Goal: Task Accomplishment & Management: Complete application form

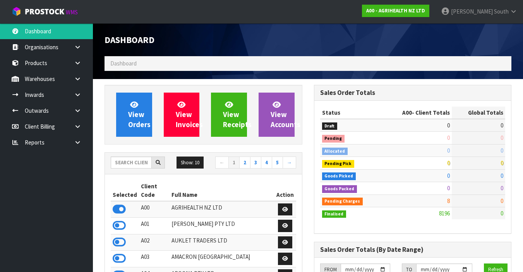
scroll to position [611, 209]
click at [115, 165] on input "text" at bounding box center [131, 162] width 41 height 12
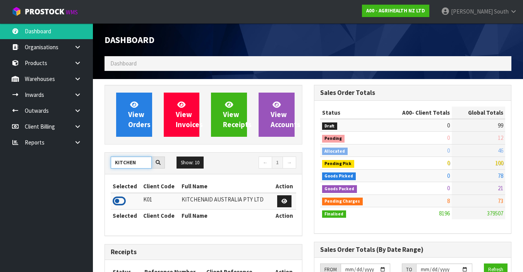
type input "KITCHEN"
click at [122, 198] on icon at bounding box center [119, 201] width 13 height 12
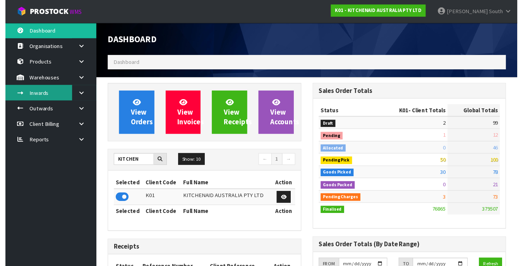
scroll to position [636, 209]
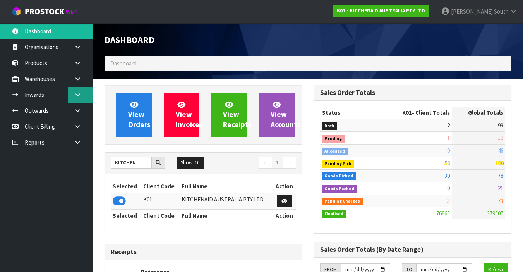
click at [73, 92] on link at bounding box center [80, 95] width 25 height 16
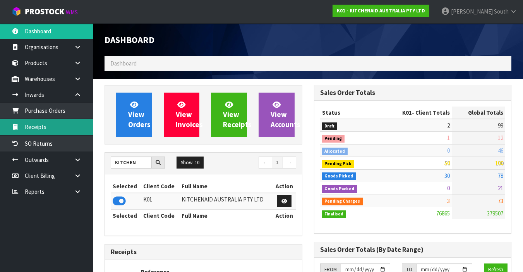
click at [64, 123] on link "Receipts" at bounding box center [46, 127] width 93 height 16
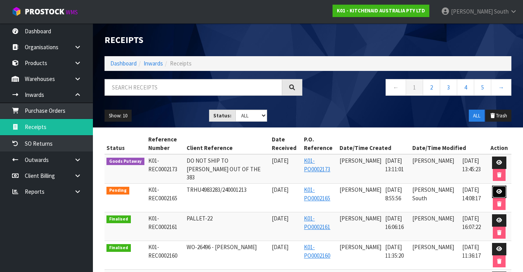
click at [495, 187] on link at bounding box center [499, 191] width 14 height 12
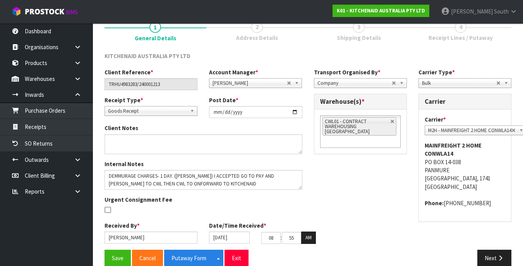
scroll to position [82, 0]
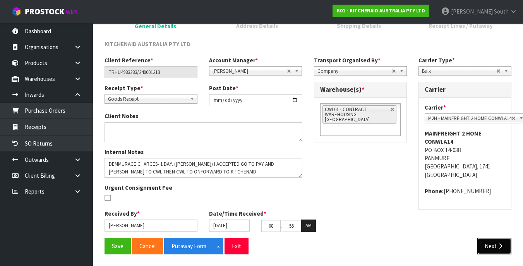
click at [488, 252] on button "Next" at bounding box center [494, 246] width 34 height 17
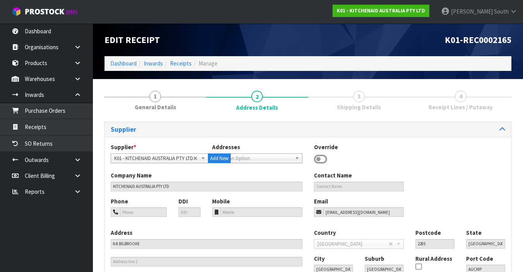
scroll to position [75, 0]
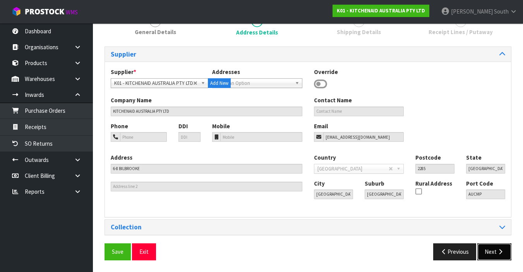
click at [506, 248] on button "Next" at bounding box center [494, 251] width 34 height 17
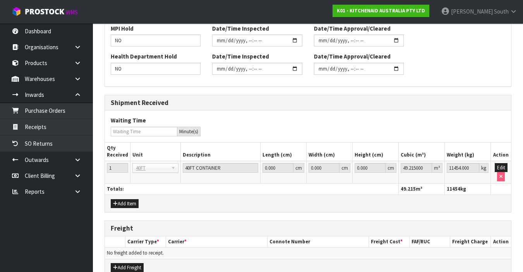
scroll to position [336, 0]
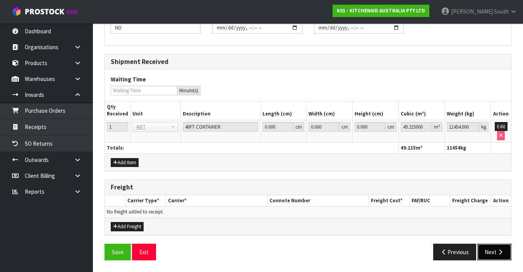
click at [488, 248] on button "Next" at bounding box center [494, 251] width 34 height 17
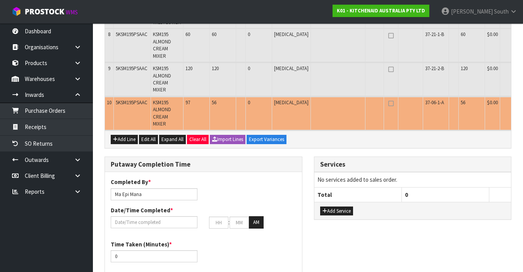
scroll to position [313, 0]
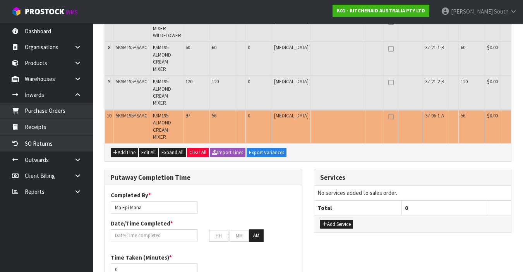
click at [522, 118] on icon "button" at bounding box center [532, 116] width 4 height 5
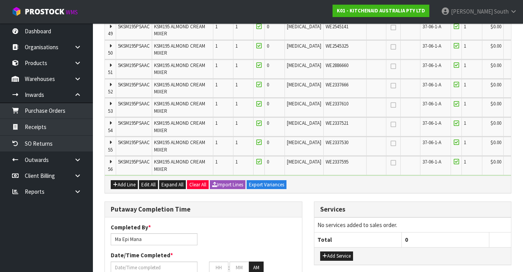
scroll to position [1445, 0]
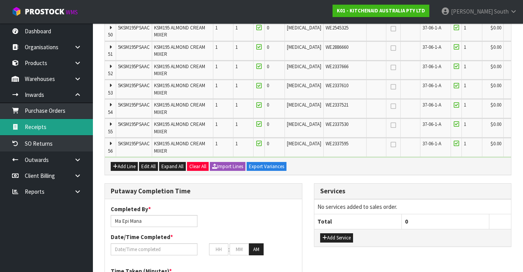
click at [52, 122] on link "Receipts" at bounding box center [46, 127] width 93 height 16
click at [42, 132] on link "Receipts" at bounding box center [46, 127] width 93 height 16
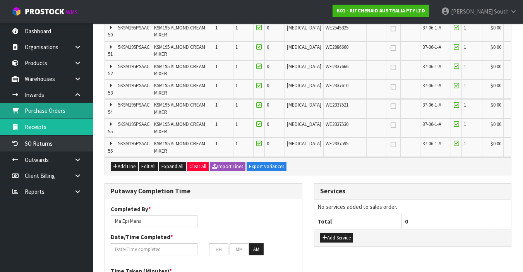
click at [50, 114] on link "Purchase Orders" at bounding box center [46, 111] width 93 height 16
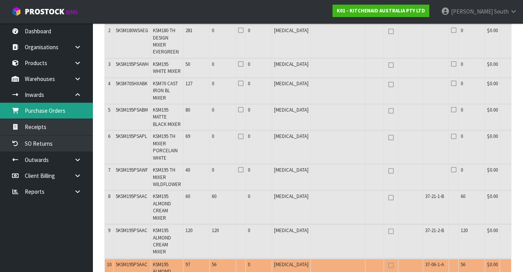
scroll to position [28, 0]
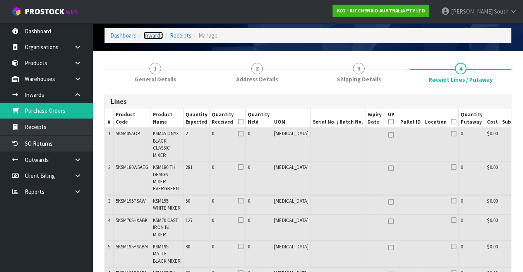
click at [155, 33] on link "Inwards" at bounding box center [153, 35] width 19 height 7
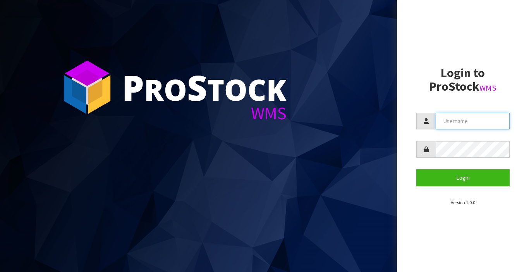
click at [446, 116] on input "text" at bounding box center [472, 121] width 74 height 17
type input "zackary"
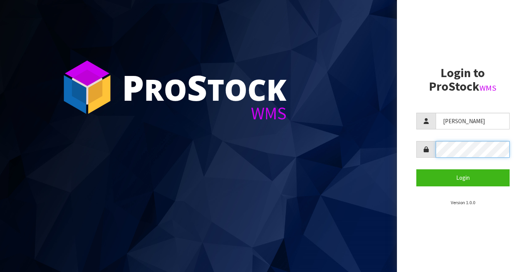
click at [416, 169] on button "Login" at bounding box center [463, 177] width 94 height 17
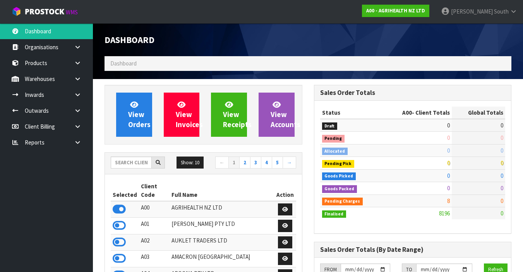
scroll to position [603, 209]
click at [138, 163] on input "text" at bounding box center [131, 162] width 41 height 12
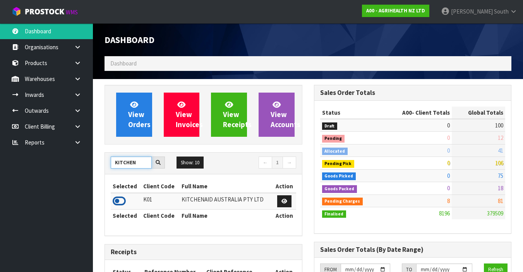
type input "KITCHEN"
click at [118, 198] on icon at bounding box center [119, 201] width 13 height 12
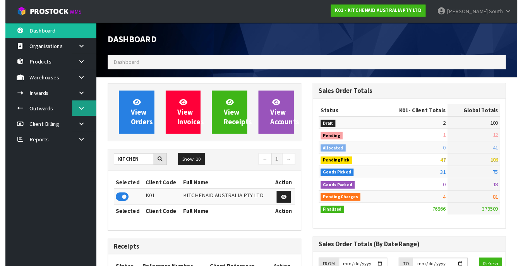
scroll to position [636, 209]
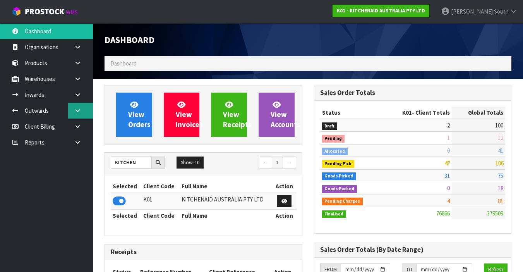
click at [77, 105] on link at bounding box center [80, 111] width 25 height 16
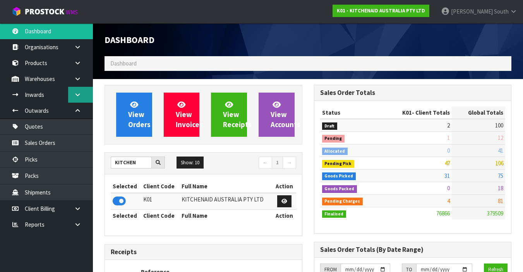
click at [80, 92] on icon at bounding box center [77, 95] width 7 height 6
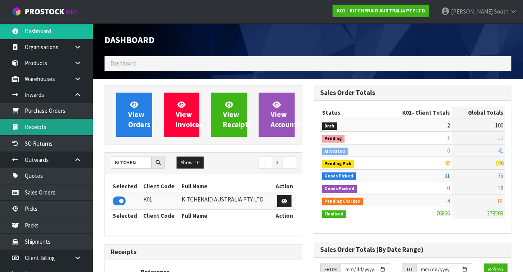
click at [56, 122] on link "Receipts" at bounding box center [46, 127] width 93 height 16
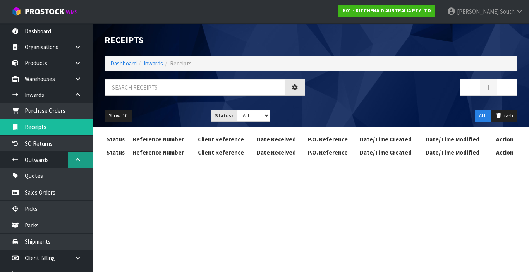
click at [76, 153] on link at bounding box center [80, 160] width 25 height 16
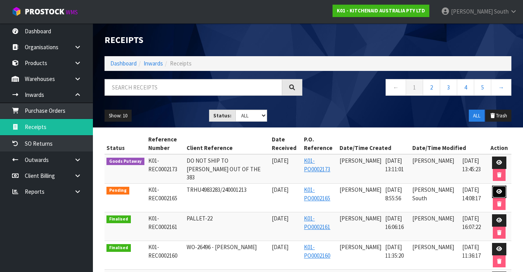
click at [499, 190] on icon at bounding box center [499, 191] width 6 height 5
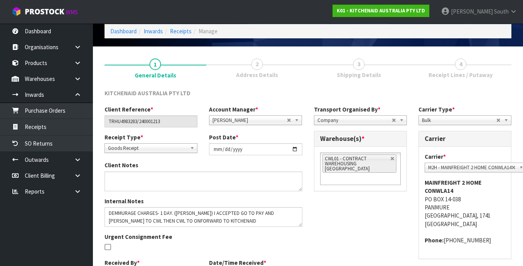
scroll to position [82, 0]
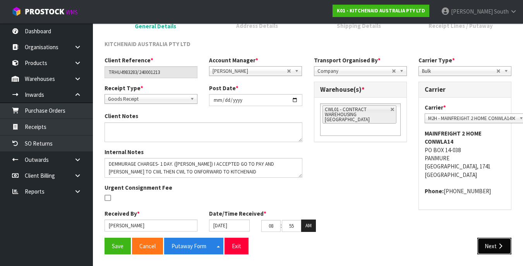
click at [481, 242] on button "Next" at bounding box center [494, 246] width 34 height 17
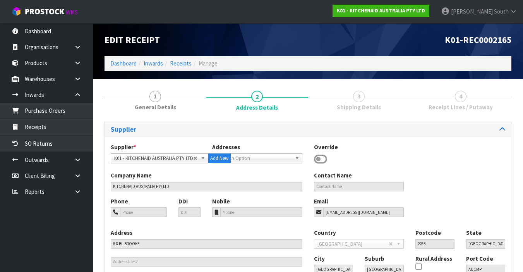
scroll to position [75, 0]
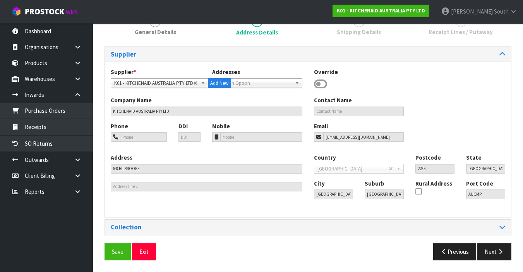
click at [498, 262] on div "Save Exit Previous Next" at bounding box center [308, 254] width 418 height 22
click at [499, 258] on button "Next" at bounding box center [494, 251] width 34 height 17
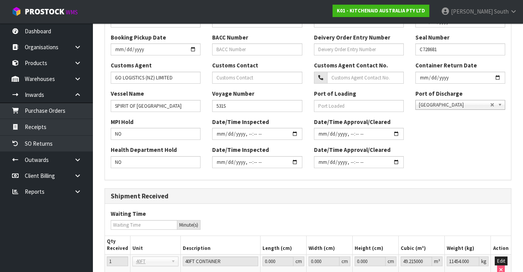
scroll to position [336, 0]
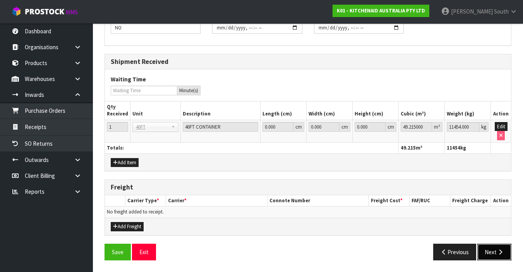
click at [502, 254] on icon "button" at bounding box center [500, 252] width 7 height 6
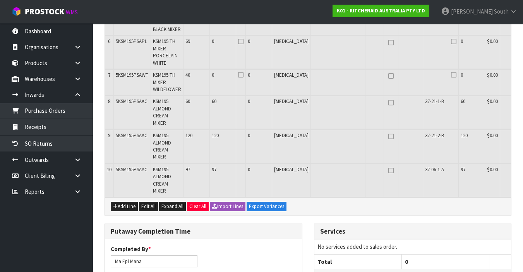
scroll to position [257, 0]
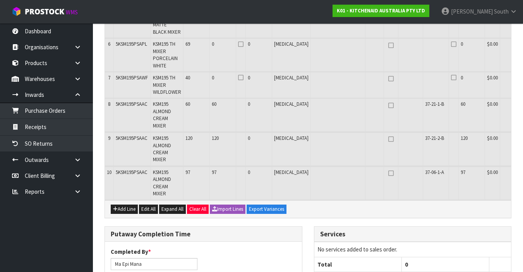
click at [527, 178] on button "button" at bounding box center [531, 173] width 9 height 9
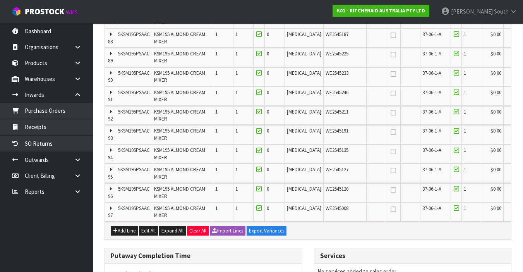
scroll to position [2197, 0]
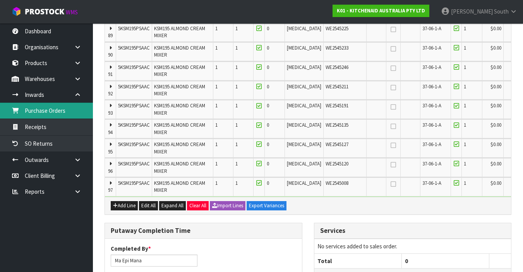
click at [54, 105] on link "Purchase Orders" at bounding box center [46, 111] width 93 height 16
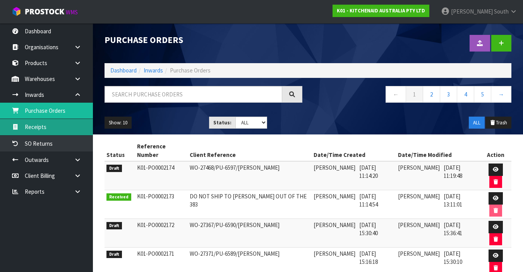
click at [68, 123] on link "Receipts" at bounding box center [46, 127] width 93 height 16
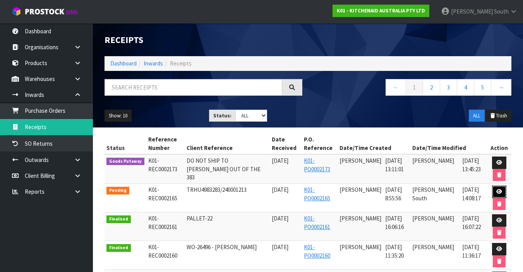
click at [493, 187] on link at bounding box center [499, 191] width 14 height 12
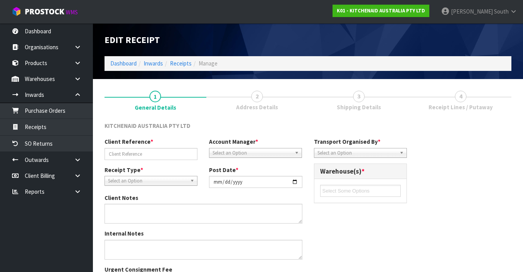
type input "TRHU4983283/240001213"
type input "[DATE]"
type textarea "DEMMURAGE CHARGES- 1 DAY. ([PERSON_NAME]) I ACCEPTED GO TO PAY AND [PERSON_NAME…"
type input "[PERSON_NAME]"
type input "[DATE]"
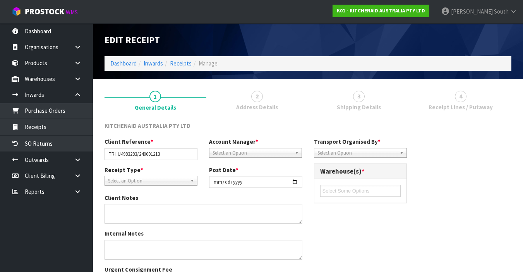
type input "08"
type input "55"
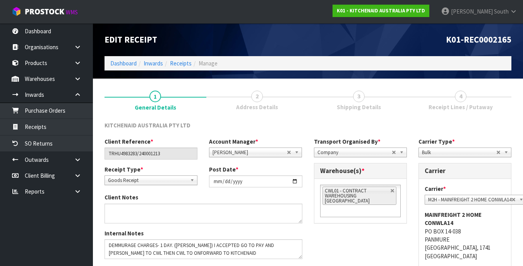
scroll to position [82, 0]
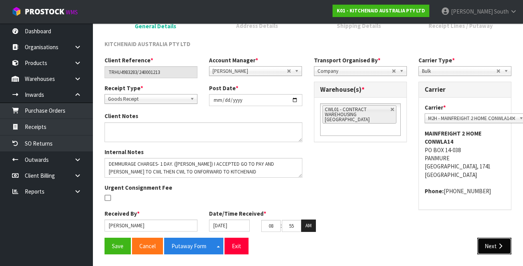
click at [502, 252] on button "Next" at bounding box center [494, 246] width 34 height 17
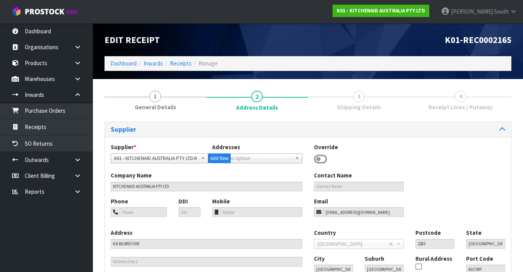
scroll to position [75, 0]
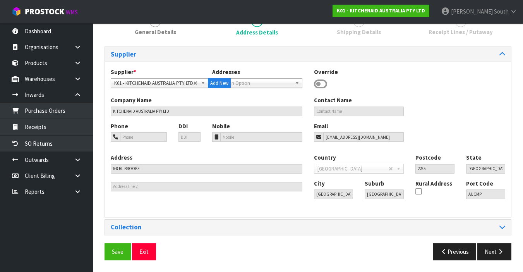
click at [512, 252] on div "Previous Next" at bounding box center [412, 251] width 209 height 17
click at [508, 252] on button "Next" at bounding box center [494, 251] width 34 height 17
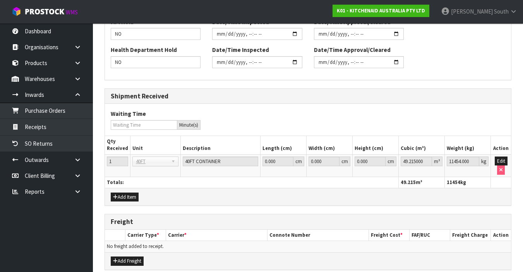
scroll to position [326, 0]
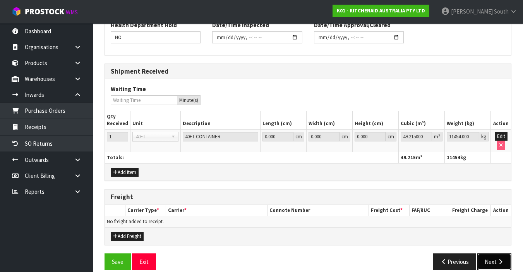
click at [504, 255] on button "Next" at bounding box center [494, 261] width 34 height 17
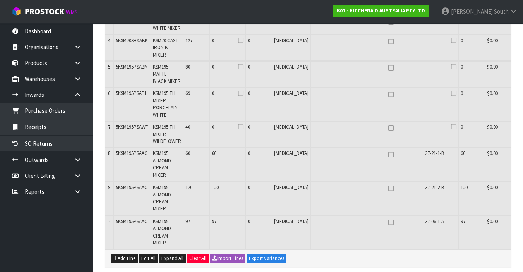
scroll to position [212, 0]
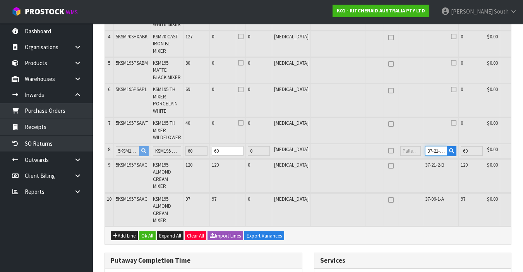
click at [425, 149] on input "37-21-1-B" at bounding box center [436, 151] width 22 height 10
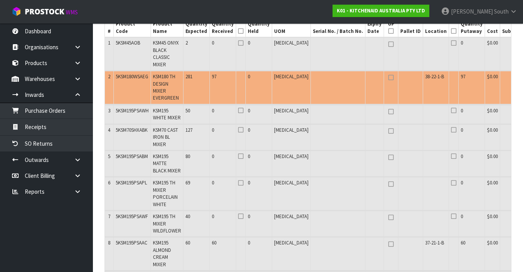
scroll to position [117, 0]
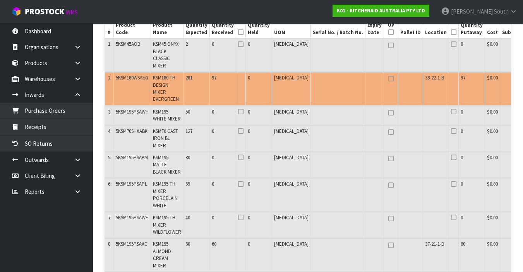
click at [527, 79] on button "button" at bounding box center [531, 78] width 9 height 9
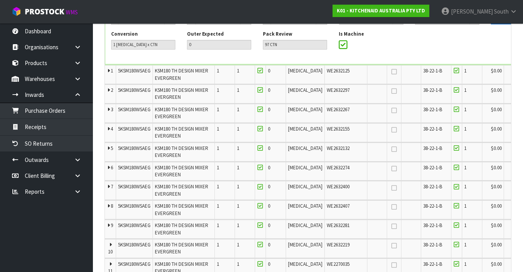
scroll to position [142, 0]
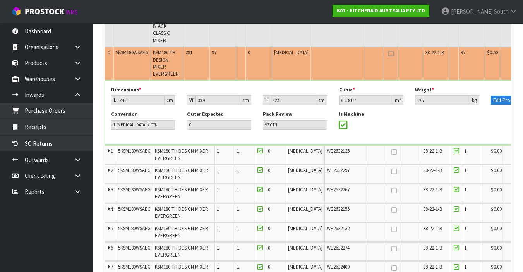
click at [528, 51] on icon "button" at bounding box center [532, 53] width 4 height 5
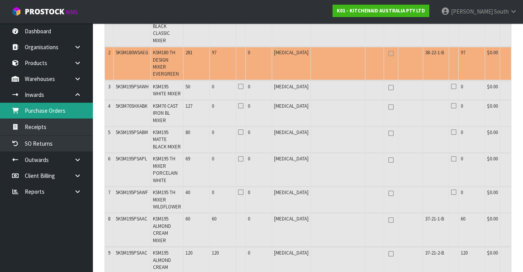
click at [68, 115] on link "Purchase Orders" at bounding box center [46, 111] width 93 height 16
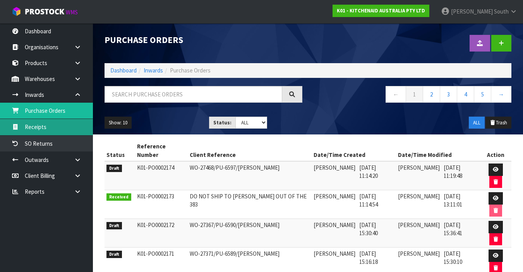
click at [64, 125] on link "Receipts" at bounding box center [46, 127] width 93 height 16
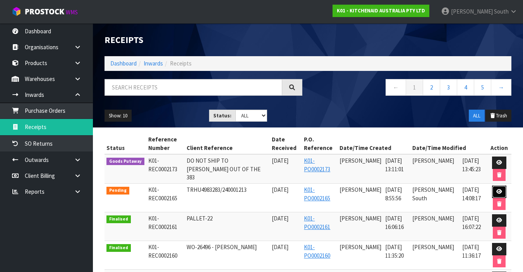
click at [501, 189] on icon at bounding box center [499, 191] width 6 height 5
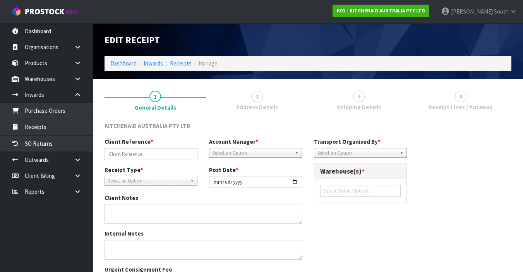
type input "TRHU4983283/240001213"
type input "[DATE]"
type textarea "DEMMURAGE CHARGES- 1 DAY. ([PERSON_NAME]) I ACCEPTED GO TO PAY AND [PERSON_NAME…"
type input "[PERSON_NAME]"
type input "[DATE]"
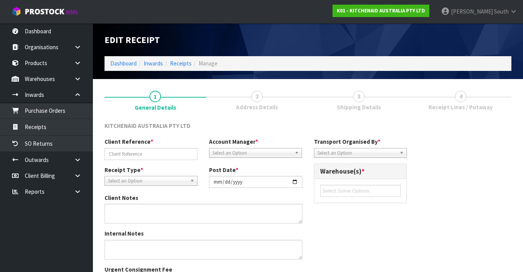
type input "08"
type input "55"
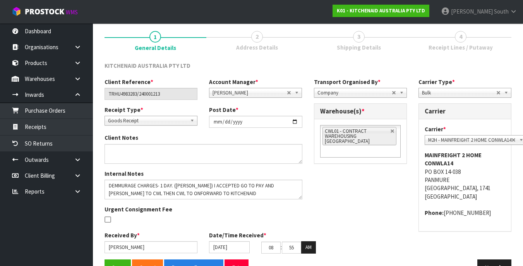
scroll to position [82, 0]
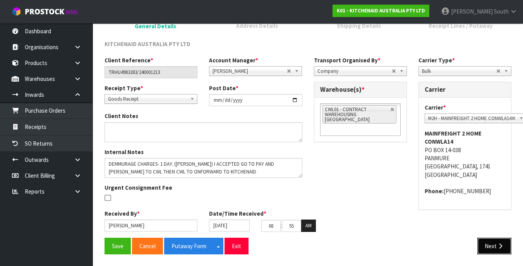
click at [494, 238] on button "Next" at bounding box center [494, 246] width 34 height 17
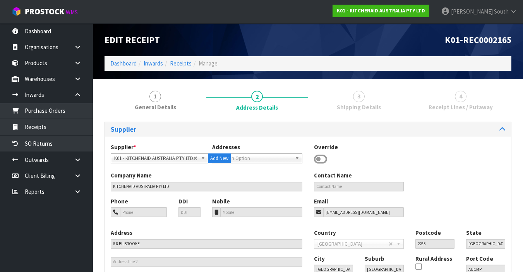
scroll to position [75, 0]
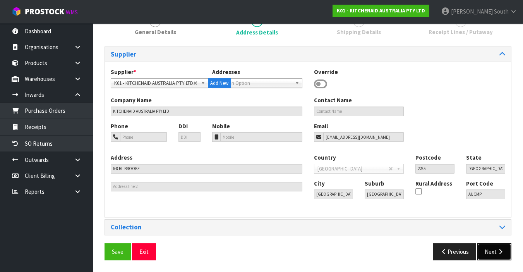
click at [495, 257] on button "Next" at bounding box center [494, 251] width 34 height 17
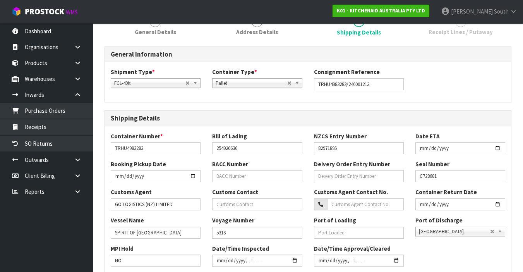
scroll to position [336, 0]
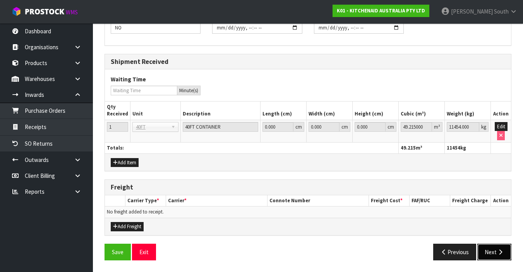
click at [494, 257] on button "Next" at bounding box center [494, 251] width 34 height 17
click at [486, 248] on button "Next" at bounding box center [494, 251] width 34 height 17
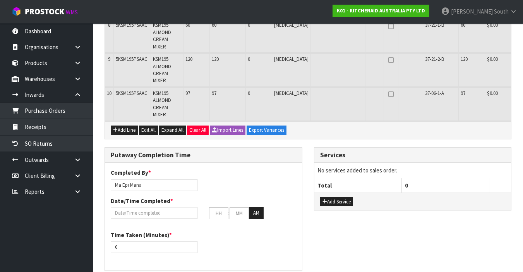
scroll to position [0, 0]
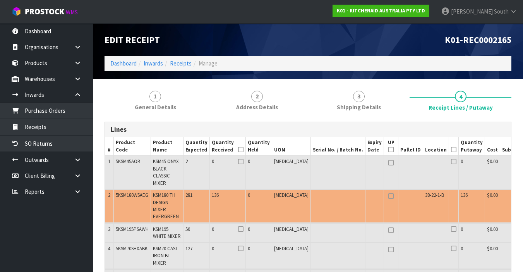
click at [528, 195] on icon "button" at bounding box center [532, 195] width 4 height 5
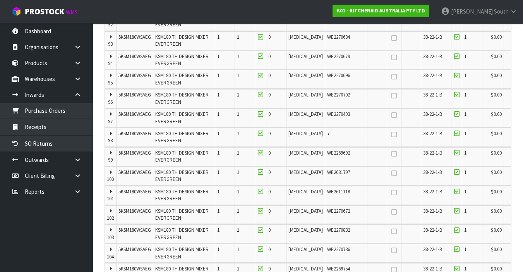
scroll to position [2033, 0]
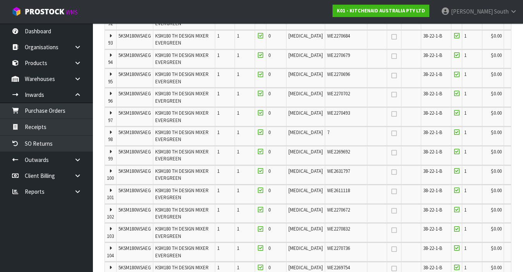
type input "281"
type input "135 CTN"
type input "412"
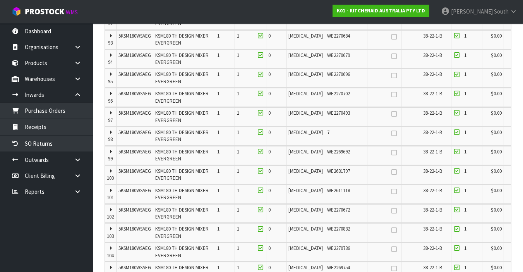
type input "412"
type input "21.535479"
type input "5163.15"
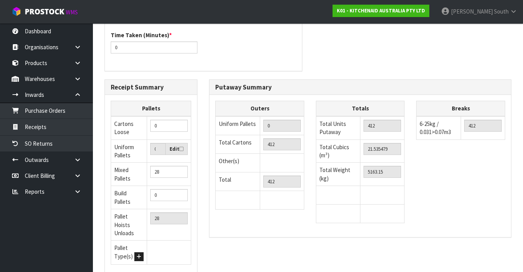
scroll to position [3273, 0]
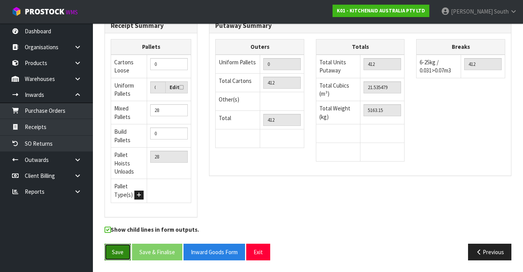
click at [116, 253] on button "Save" at bounding box center [117, 251] width 26 height 17
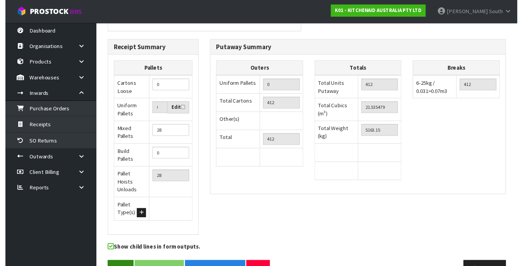
scroll to position [0, 0]
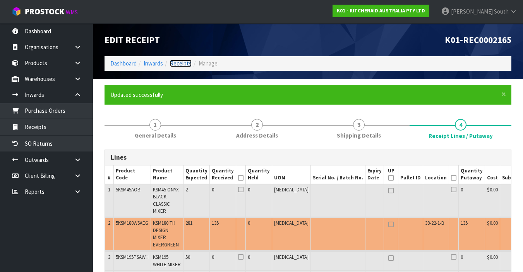
click at [180, 60] on link "Receipts" at bounding box center [181, 63] width 22 height 7
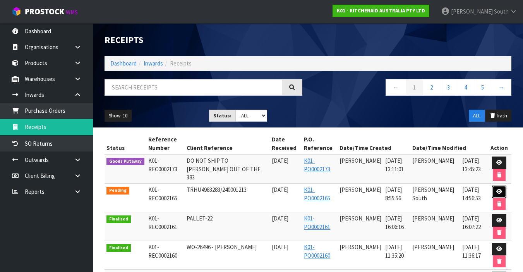
click at [494, 193] on link at bounding box center [499, 191] width 14 height 12
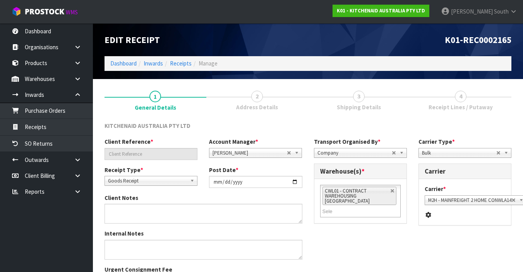
type input "TRHU4983283/240001213"
type input "[DATE]"
type textarea "DEMMURAGE CHARGES- 1 DAY. ([PERSON_NAME]) I ACCEPTED GO TO PAY AND [PERSON_NAME…"
type input "[PERSON_NAME]"
type input "[DATE]"
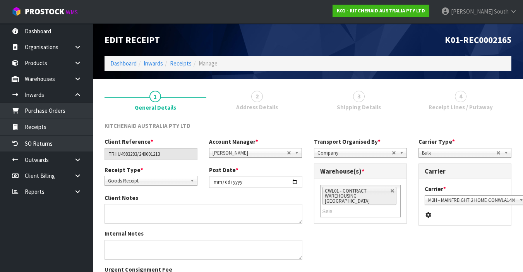
type input "08"
type input "55"
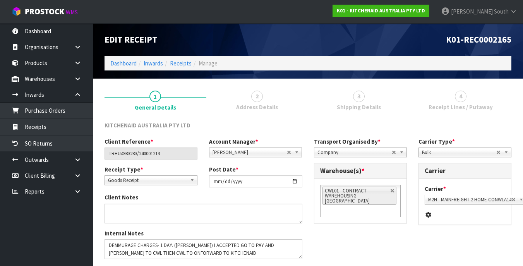
scroll to position [82, 0]
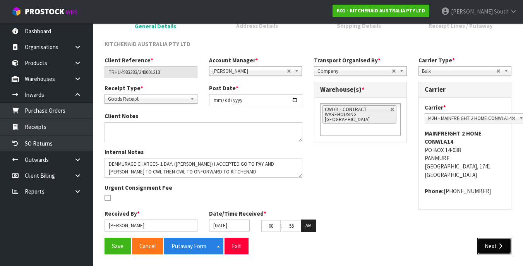
click at [502, 250] on button "Next" at bounding box center [494, 246] width 34 height 17
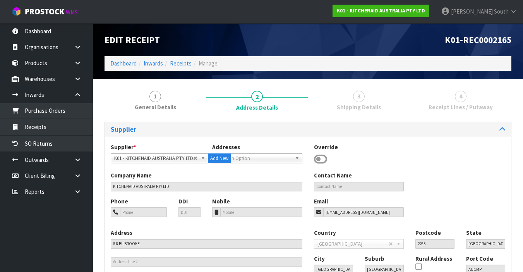
scroll to position [75, 0]
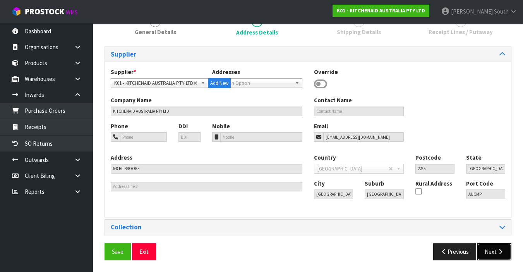
click at [503, 257] on button "Next" at bounding box center [494, 251] width 34 height 17
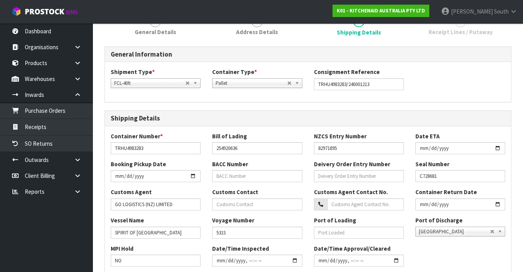
scroll to position [336, 0]
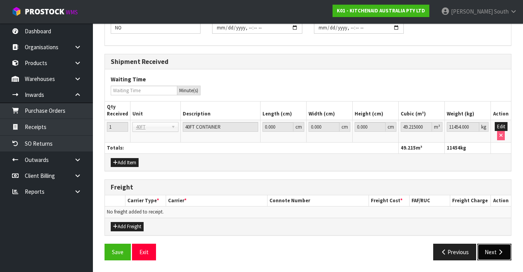
click at [497, 255] on button "Next" at bounding box center [494, 251] width 34 height 17
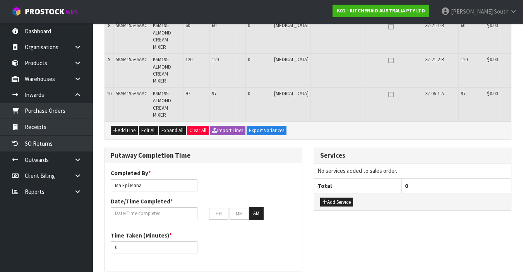
scroll to position [0, 0]
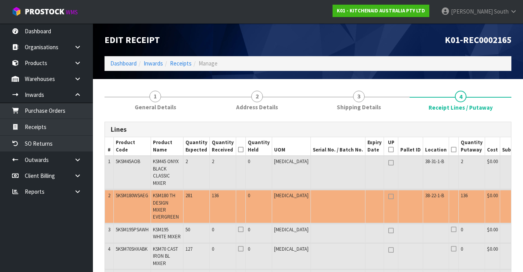
click at [527, 194] on button "button" at bounding box center [531, 196] width 9 height 9
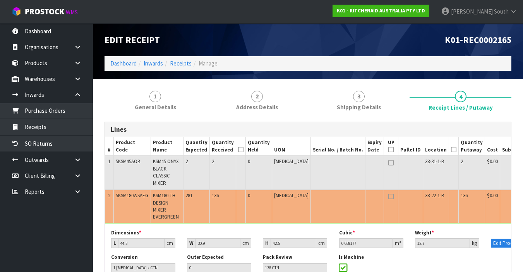
click at [522, 193] on button "button" at bounding box center [531, 196] width 9 height 9
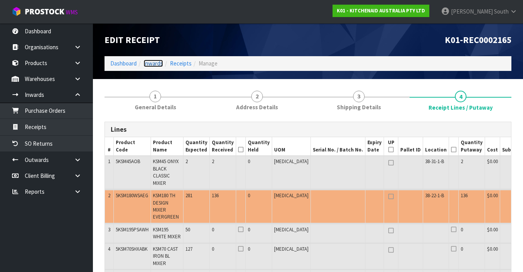
click at [152, 61] on link "Inwards" at bounding box center [153, 63] width 19 height 7
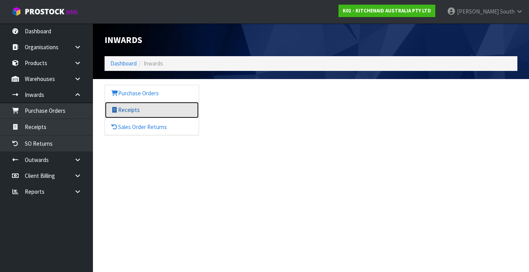
click at [125, 111] on link "Receipts" at bounding box center [152, 110] width 94 height 16
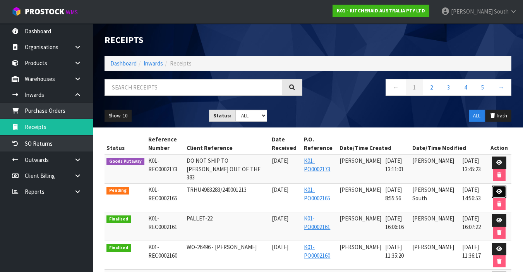
click at [503, 187] on link at bounding box center [499, 191] width 14 height 12
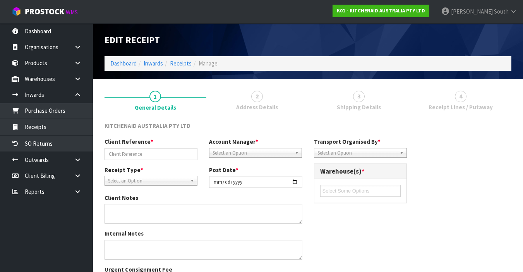
type input "TRHU4983283/240001213"
type input "[DATE]"
type textarea "DEMMURAGE CHARGES- 1 DAY. ([PERSON_NAME]) I ACCEPTED GO TO PAY AND [PERSON_NAME…"
type input "[PERSON_NAME]"
type input "[DATE]"
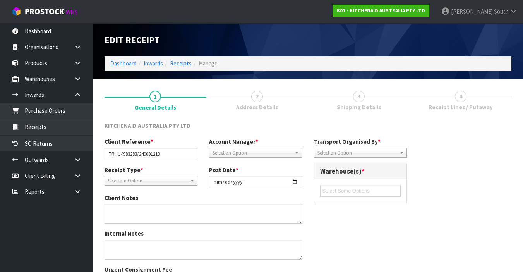
type input "08"
type input "55"
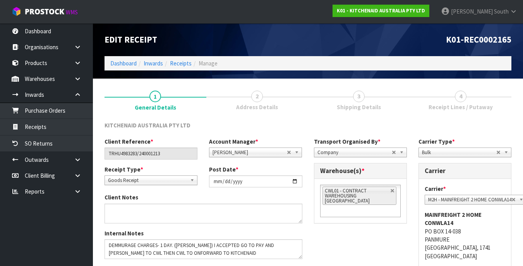
scroll to position [76, 0]
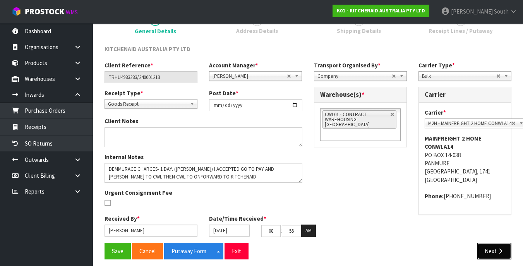
click at [495, 244] on button "Next" at bounding box center [494, 251] width 34 height 17
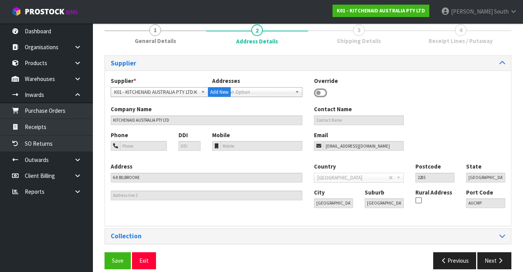
scroll to position [75, 0]
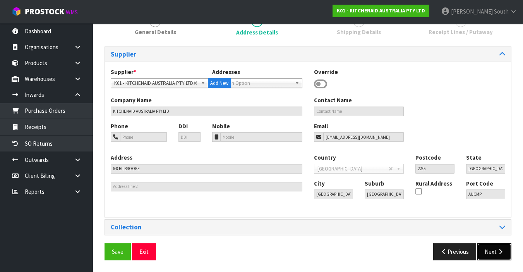
click at [500, 243] on button "Next" at bounding box center [494, 251] width 34 height 17
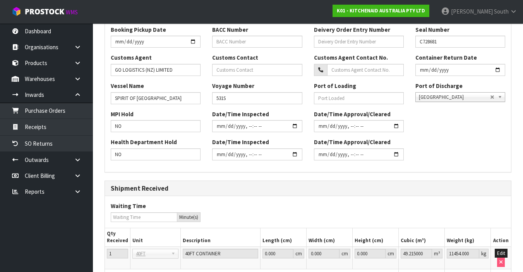
scroll to position [336, 0]
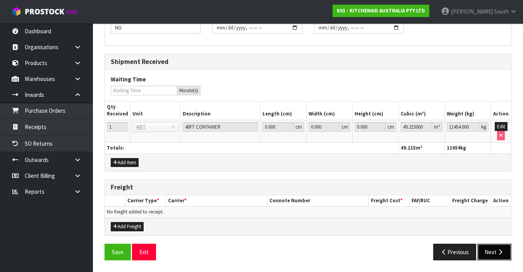
click at [480, 251] on button "Next" at bounding box center [494, 251] width 34 height 17
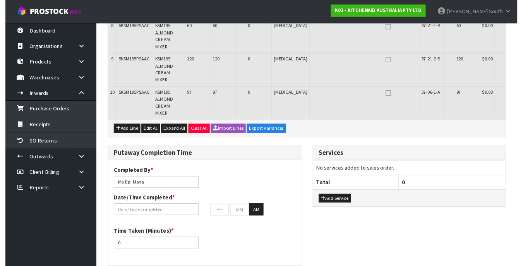
scroll to position [0, 0]
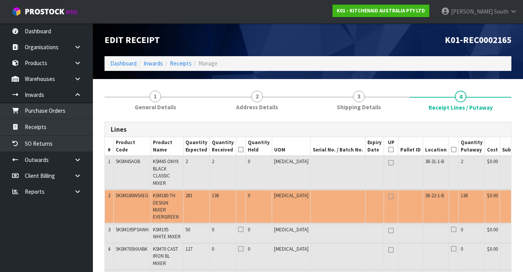
click at [522, 199] on button "button" at bounding box center [531, 196] width 9 height 9
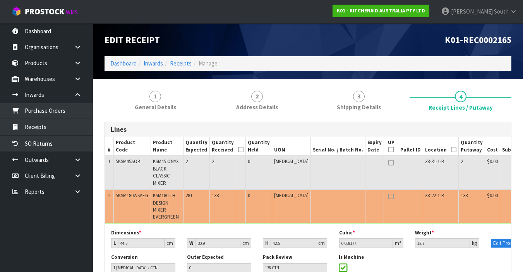
click at [522, 199] on button "button" at bounding box center [531, 196] width 9 height 9
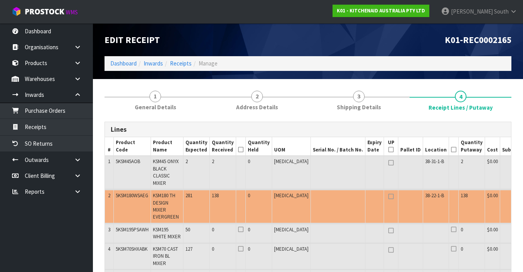
click at [184, 62] on link "Receipts" at bounding box center [181, 63] width 22 height 7
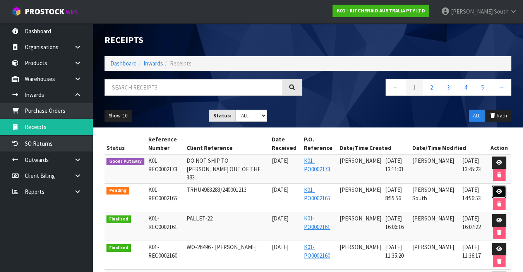
click at [495, 190] on link at bounding box center [499, 191] width 14 height 12
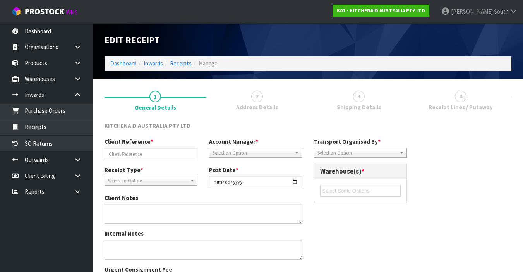
type input "TRHU4983283/240001213"
type input "[DATE]"
type textarea "DEMMURAGE CHARGES- 1 DAY. ([PERSON_NAME]) I ACCEPTED GO TO PAY AND [PERSON_NAME…"
type input "[PERSON_NAME]"
type input "[DATE]"
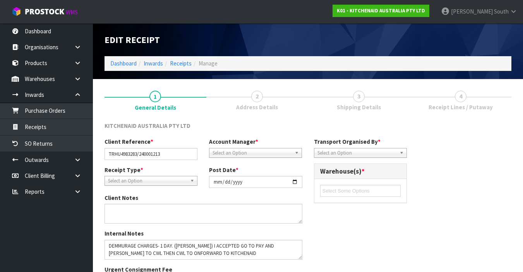
type input "08"
type input "55"
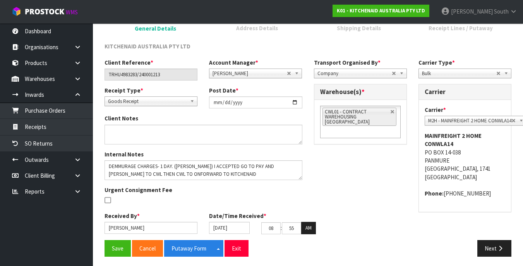
scroll to position [82, 0]
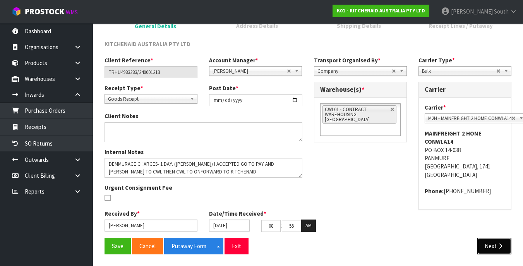
click at [498, 248] on icon "button" at bounding box center [500, 246] width 7 height 6
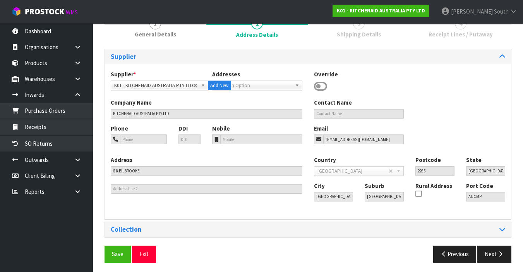
scroll to position [75, 0]
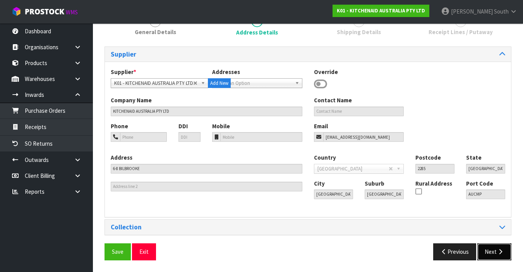
click at [500, 254] on icon "button" at bounding box center [500, 251] width 7 height 6
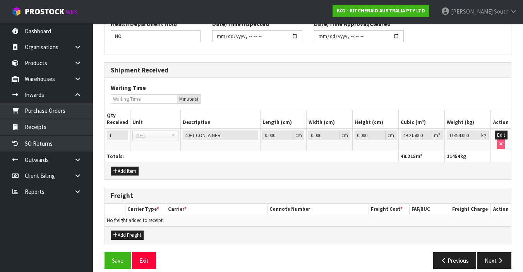
scroll to position [336, 0]
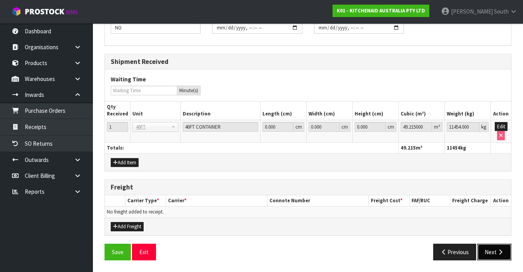
click at [497, 255] on button "Next" at bounding box center [494, 251] width 34 height 17
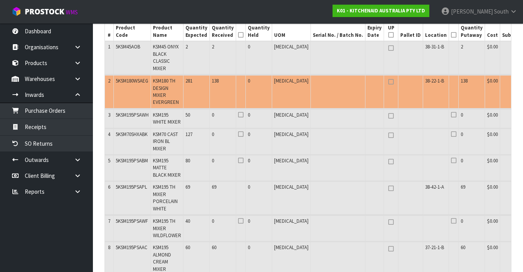
scroll to position [106, 0]
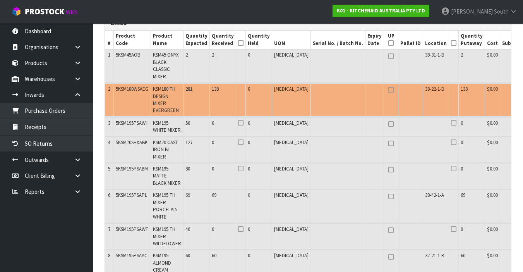
click at [522, 89] on icon "button" at bounding box center [532, 89] width 4 height 5
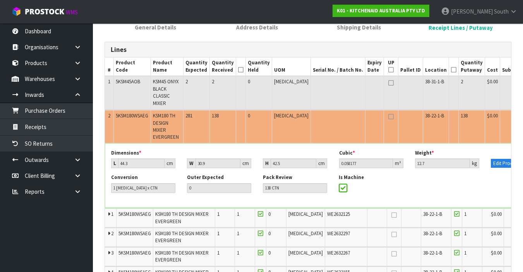
scroll to position [75, 0]
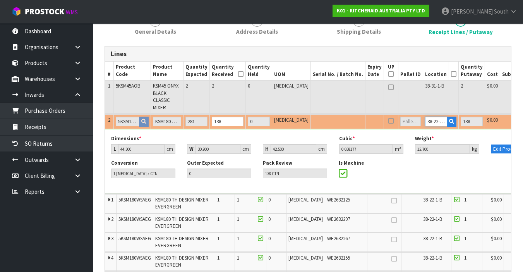
click at [425, 120] on input "38-22-1-B" at bounding box center [436, 121] width 22 height 10
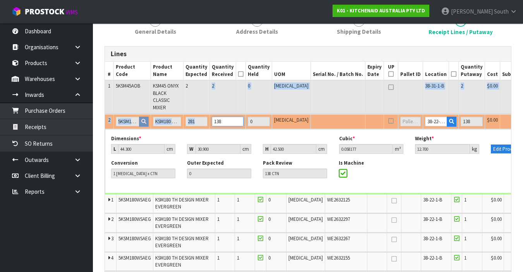
click at [224, 121] on input "138" at bounding box center [228, 121] width 32 height 10
type input "139"
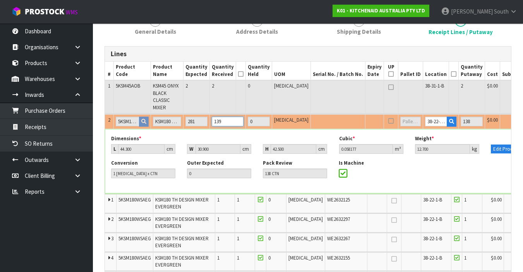
click at [236, 119] on input "139" at bounding box center [228, 121] width 32 height 10
type input "487"
type input "25.443427"
type input "6094.83"
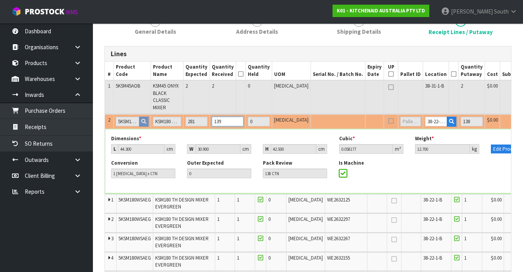
type input "139 CTN"
type input "140"
click at [236, 119] on input "140" at bounding box center [228, 121] width 32 height 10
type input "488"
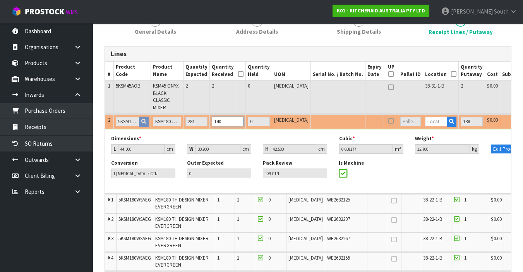
type input "25.501604"
type input "6107.53"
type input "140 CTN"
type input "141"
click at [236, 119] on input "141" at bounding box center [228, 121] width 32 height 10
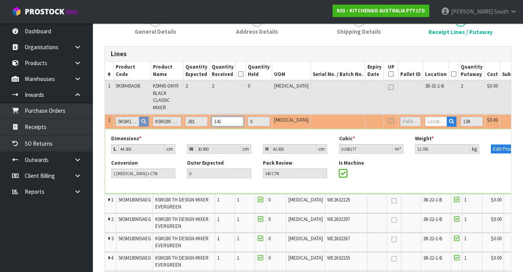
type input "489"
type input "25.559781"
type input "6120.23"
type input "141 CTN"
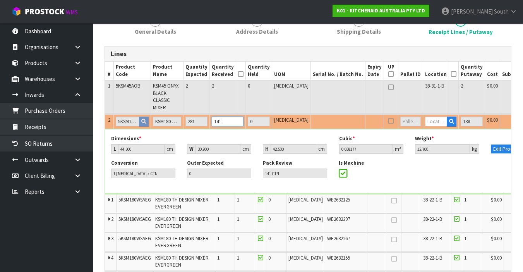
type input "142"
click at [236, 119] on input "142" at bounding box center [228, 121] width 32 height 10
type input "490"
type input "25.617958"
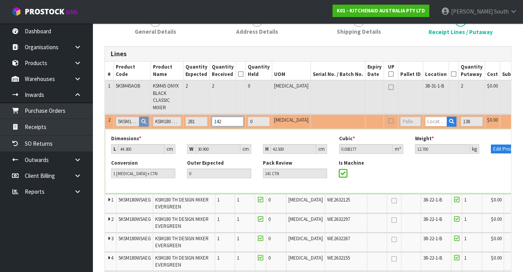
type input "6132.93"
type input "142 CTN"
type input "491"
type input "25.676135"
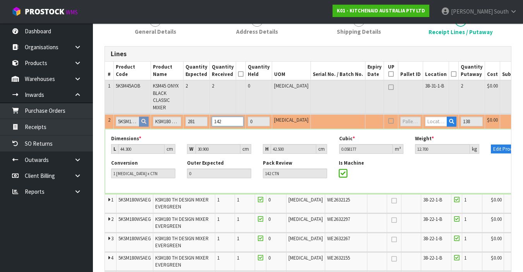
type input "6145.63"
type input "143"
type input "143 CTN"
type input "144"
click at [236, 119] on input "144" at bounding box center [228, 121] width 32 height 10
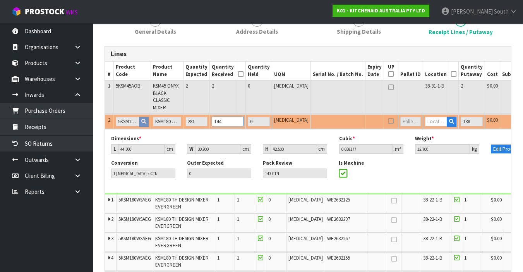
type input "492"
type input "25.734312"
type input "6158.33"
type input "144 CTN"
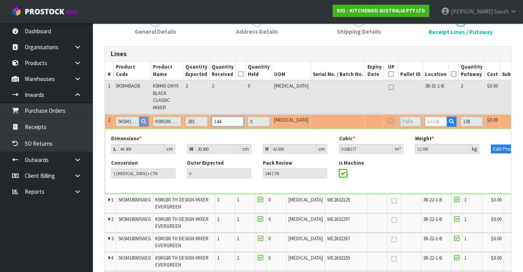
type input "145"
click at [236, 119] on input "145" at bounding box center [228, 121] width 32 height 10
type input "493"
type input "25.792489"
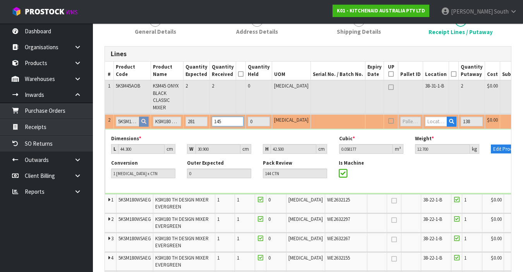
type input "6171.03"
type input "145 CTN"
type input "146"
click at [236, 119] on input "146" at bounding box center [228, 121] width 32 height 10
type input "494"
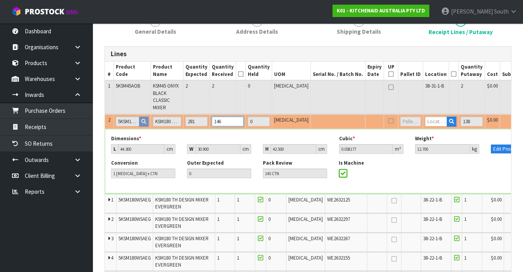
type input "494"
type input "25.850666"
type input "6183.73"
type input "146 CTN"
type input "147"
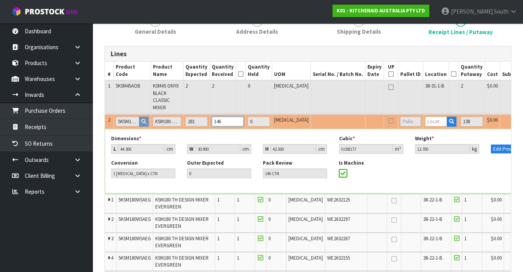
click at [236, 119] on input "147" at bounding box center [228, 121] width 32 height 10
type input "496"
type input "25.96702"
type input "6209.13"
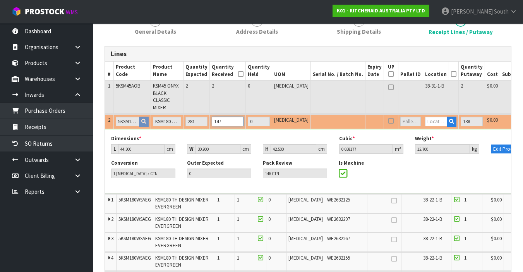
type input "148"
type input "148 CTN"
click at [236, 119] on input "148" at bounding box center [228, 121] width 32 height 10
type input "149"
click at [236, 119] on input "149" at bounding box center [228, 121] width 32 height 10
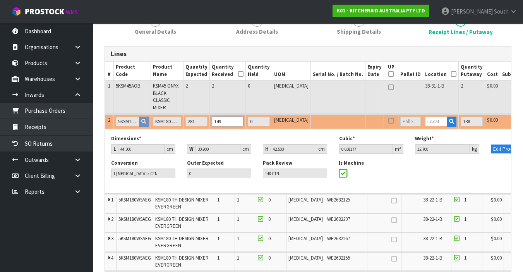
type input "497"
type input "26.025197"
type input "6221.83"
type input "149 CTN"
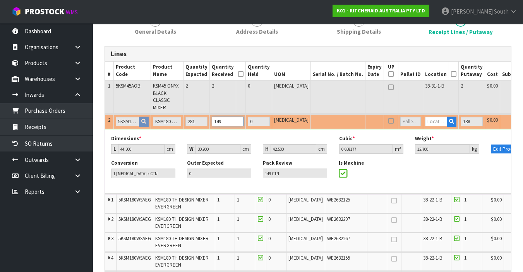
type input "150"
click at [236, 119] on input "150" at bounding box center [228, 121] width 32 height 10
type input "498"
type input "26.083374"
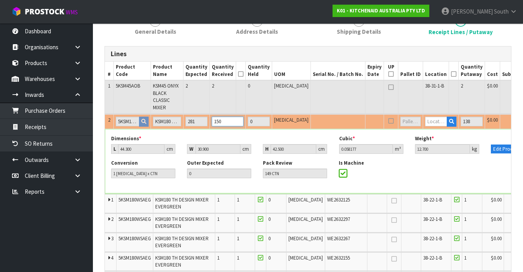
type input "6234.53"
type input "150 CTN"
paste input "38-22-1-B"
type input "38-22-1-B"
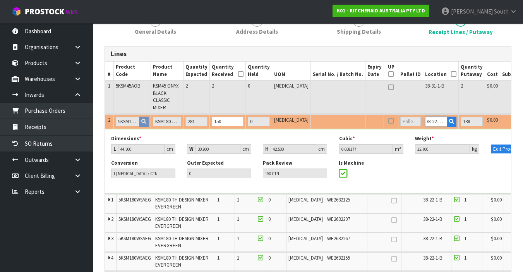
type input "498"
type input "150"
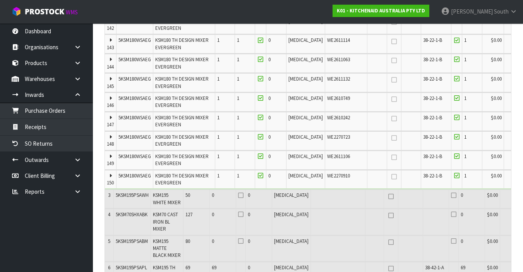
scroll to position [3563, 0]
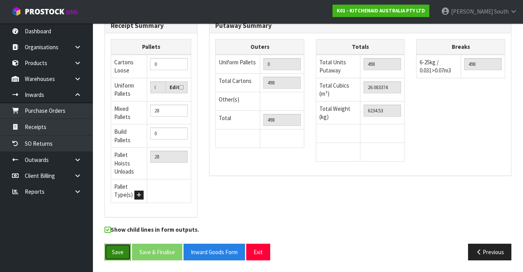
click at [114, 250] on button "Save" at bounding box center [117, 251] width 26 height 17
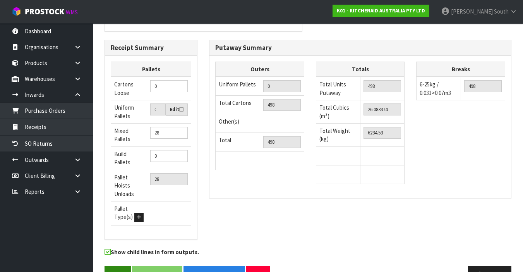
scroll to position [0, 0]
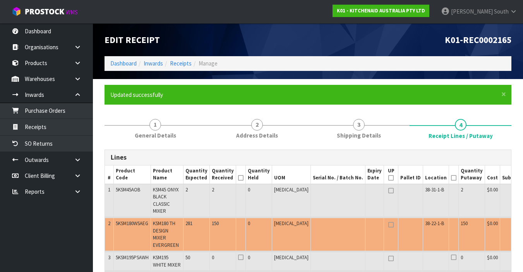
click at [114, 251] on td "Dimensions * L 44.3 cm W 30.9 cm H 42.5 cm Cubic * 0.058177 m³ Weight * 12.7 kg…" at bounding box center [333, 251] width 456 height 0
click at [183, 65] on link "Receipts" at bounding box center [181, 63] width 22 height 7
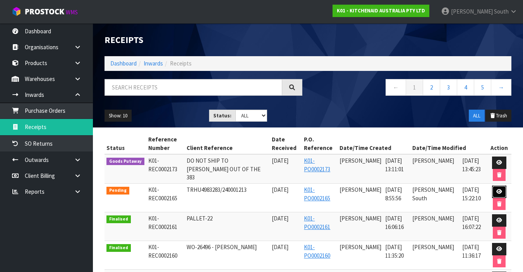
click at [498, 187] on link at bounding box center [499, 191] width 14 height 12
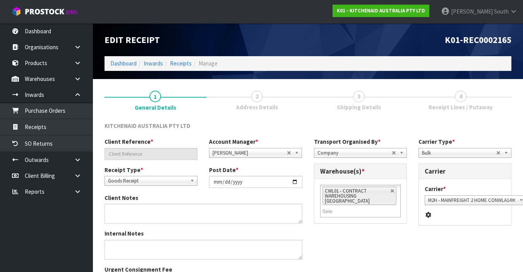
type input "TRHU4983283/240001213"
type input "[DATE]"
type textarea "DEMMURAGE CHARGES- 1 DAY. ([PERSON_NAME]) I ACCEPTED GO TO PAY AND [PERSON_NAME…"
type input "[PERSON_NAME]"
type input "[DATE]"
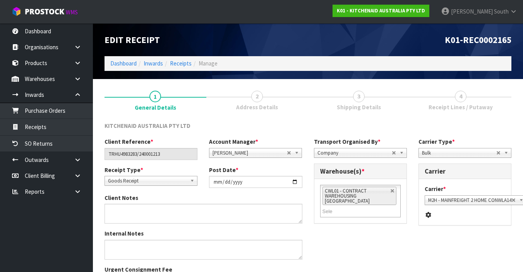
type input "08"
type input "55"
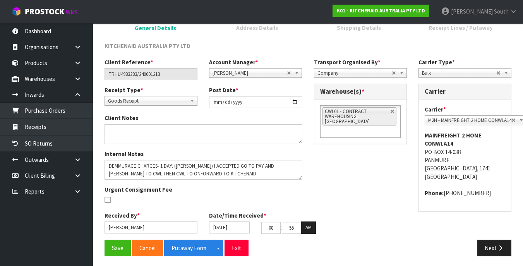
scroll to position [82, 0]
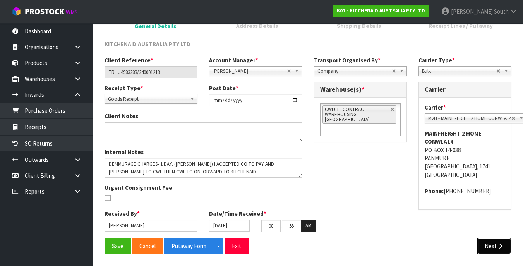
click at [493, 245] on button "Next" at bounding box center [494, 246] width 34 height 17
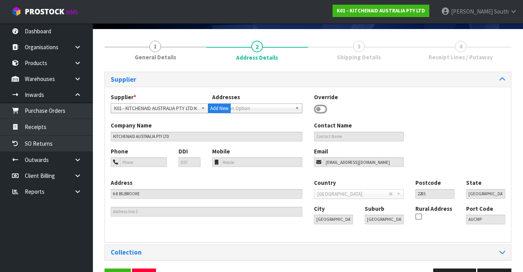
scroll to position [75, 0]
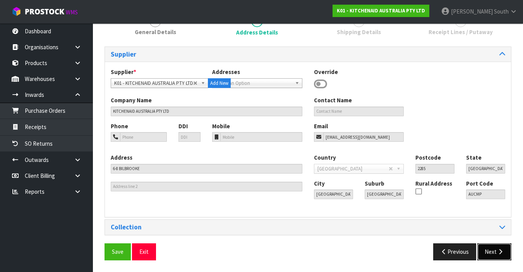
click at [491, 253] on button "Next" at bounding box center [494, 251] width 34 height 17
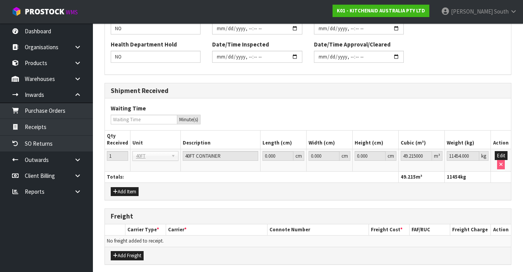
scroll to position [336, 0]
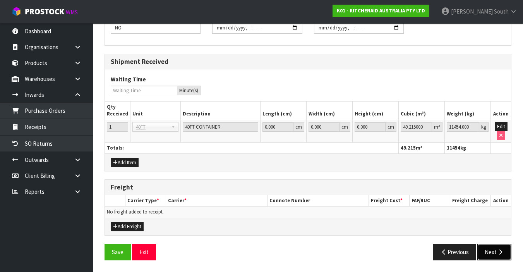
click at [499, 248] on button "Next" at bounding box center [494, 251] width 34 height 17
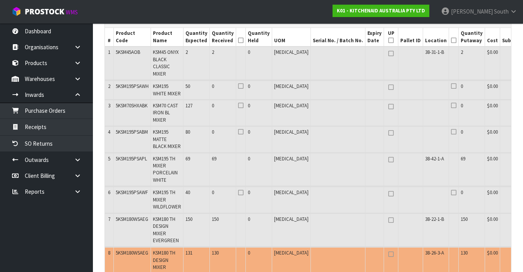
scroll to position [113, 0]
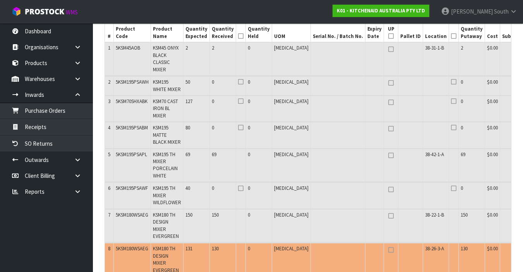
click at [522, 249] on button "button" at bounding box center [531, 249] width 9 height 9
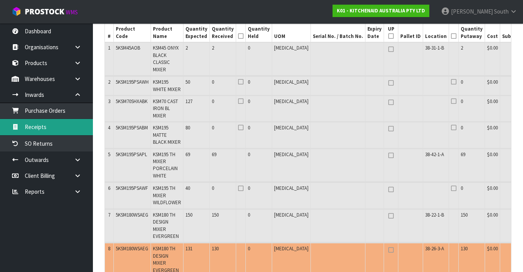
click at [29, 122] on link "Receipts" at bounding box center [46, 127] width 93 height 16
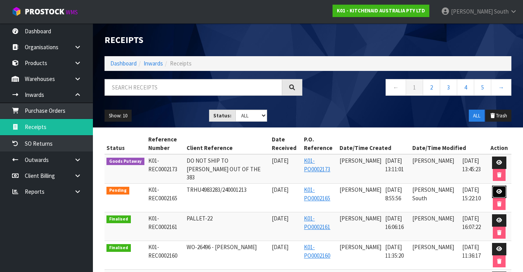
click at [493, 192] on link at bounding box center [499, 191] width 14 height 12
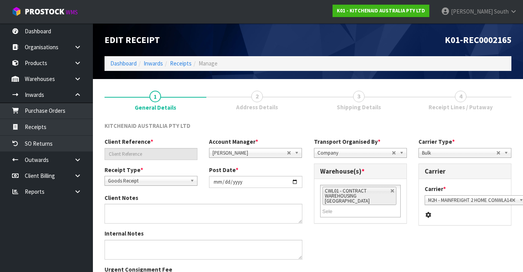
type input "TRHU4983283/240001213"
type input "[DATE]"
type textarea "DEMMURAGE CHARGES- 1 DAY. ([PERSON_NAME]) I ACCEPTED GO TO PAY AND [PERSON_NAME…"
type input "[PERSON_NAME]"
type input "[DATE]"
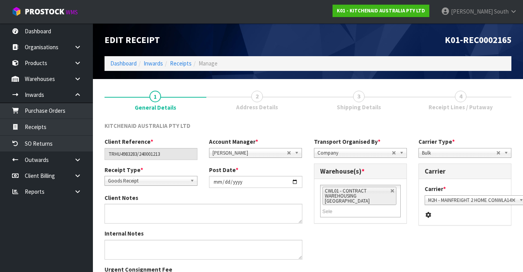
type input "08"
type input "55"
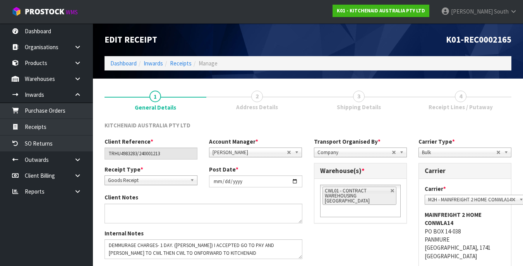
scroll to position [82, 0]
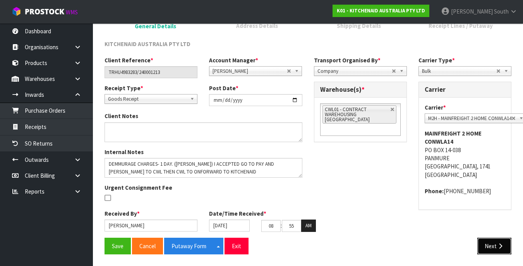
click at [501, 248] on icon "button" at bounding box center [500, 246] width 7 height 6
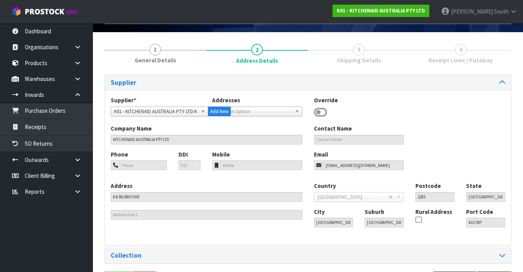
scroll to position [75, 0]
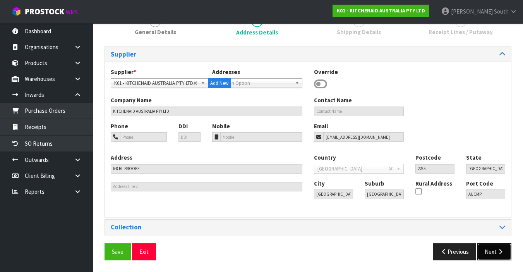
click at [496, 249] on button "Next" at bounding box center [494, 251] width 34 height 17
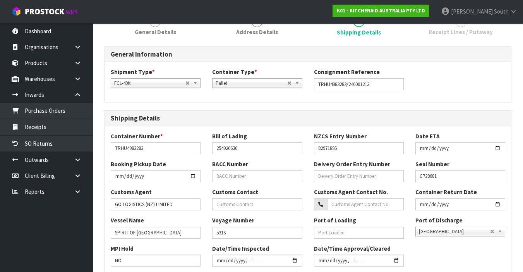
scroll to position [313, 0]
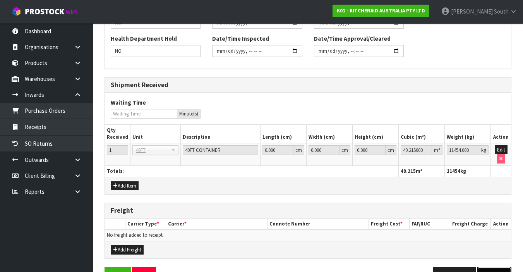
click at [502, 268] on button "Next" at bounding box center [494, 275] width 34 height 17
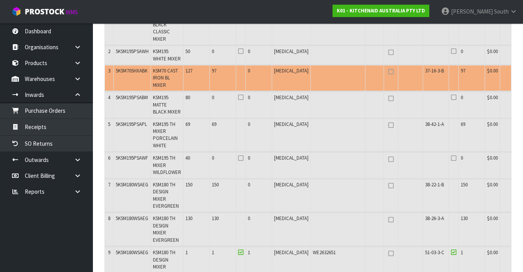
scroll to position [127, 0]
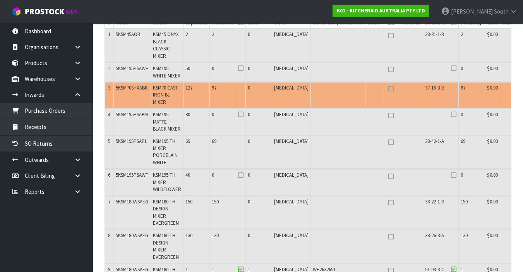
click at [522, 89] on icon "button" at bounding box center [532, 88] width 4 height 5
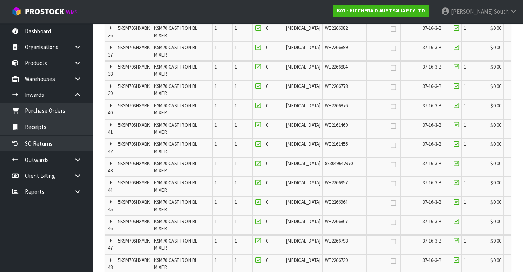
scroll to position [962, 0]
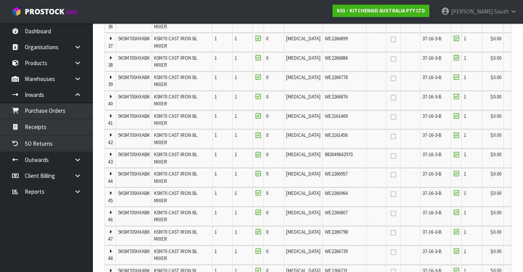
type input "127"
type input "96 CTN"
type input "725"
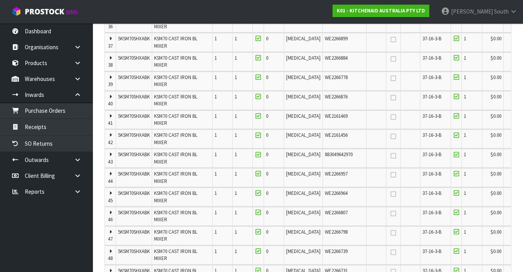
type input "725"
type input "40.722161"
type input "9349.75"
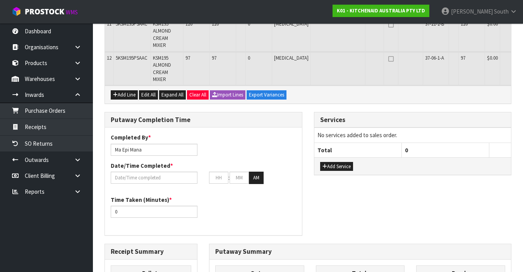
scroll to position [2589, 0]
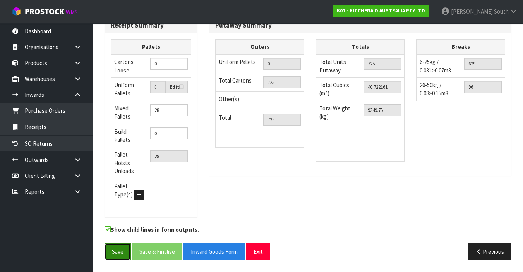
click at [122, 249] on button "Save" at bounding box center [117, 251] width 26 height 17
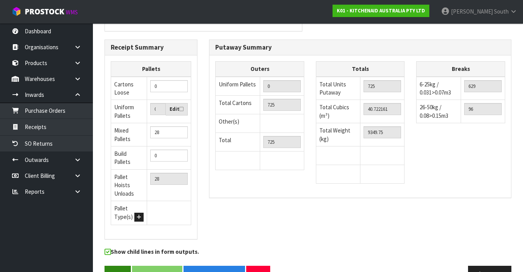
scroll to position [0, 0]
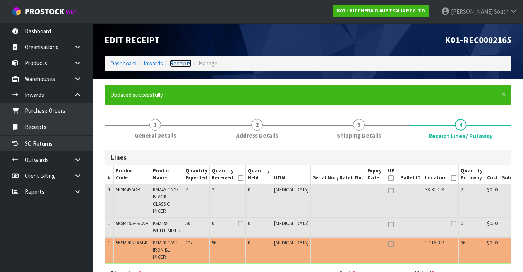
click at [176, 63] on link "Receipts" at bounding box center [181, 63] width 22 height 7
